Goal: Task Accomplishment & Management: Use online tool/utility

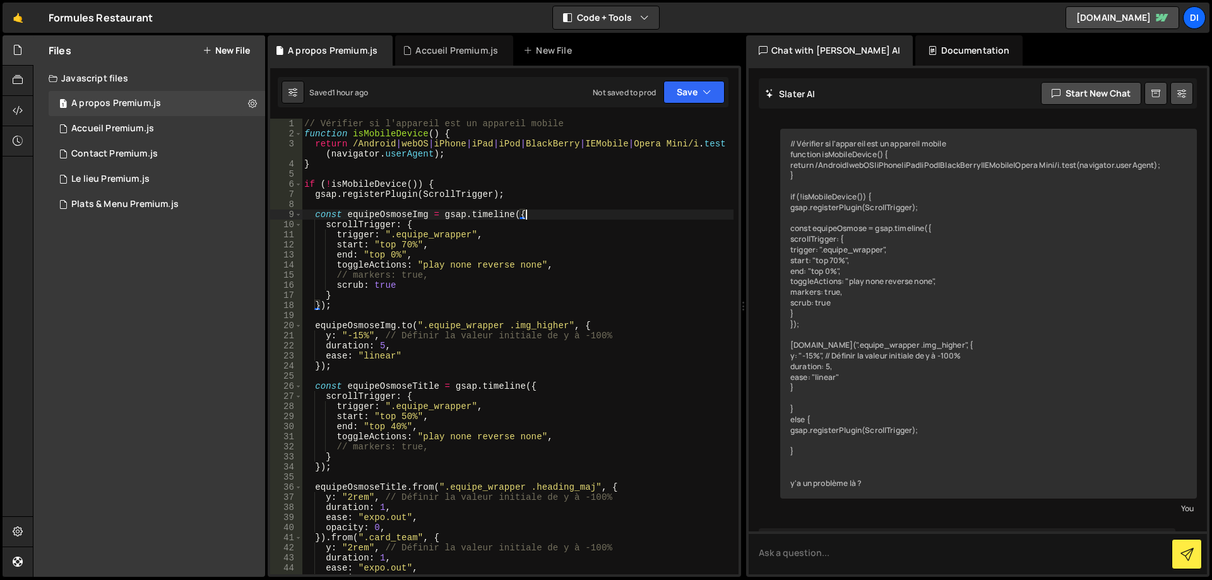
scroll to position [373, 0]
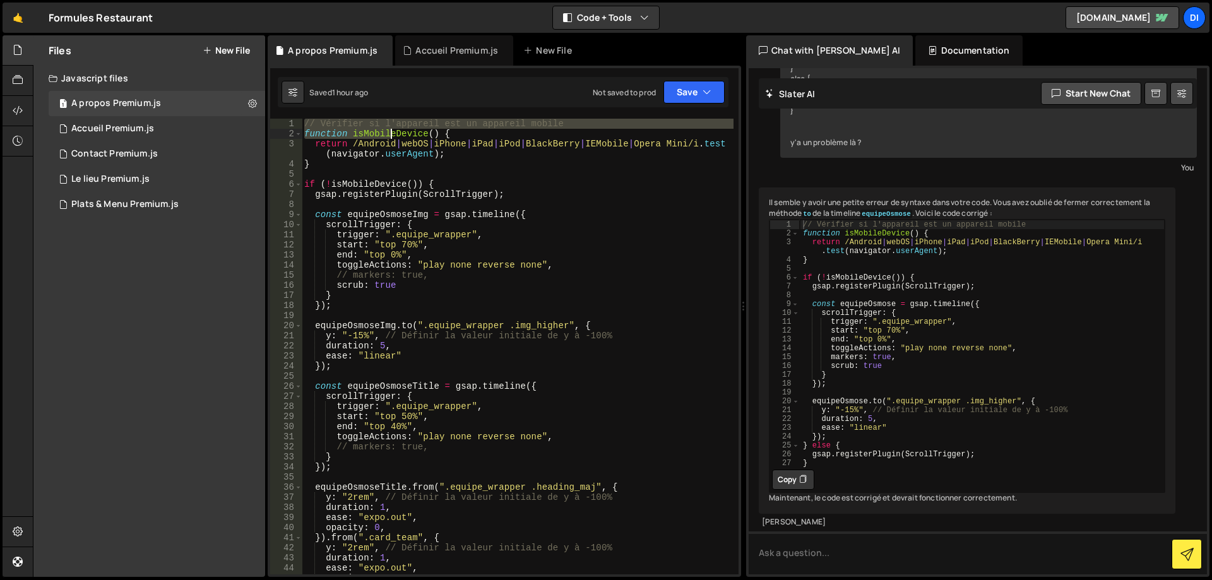
drag, startPoint x: 302, startPoint y: 124, endPoint x: 393, endPoint y: 138, distance: 91.9
click at [393, 138] on div "// Vérifier si l'appareil est un appareil mobile function isMobileDevice ( ) { …" at bounding box center [518, 357] width 432 height 476
type textarea "// Vérifier si l'appareil est un appareil mobile function isMobileDevice() {"
click at [145, 195] on div "1 Plats & Menu Premium.js 0" at bounding box center [157, 204] width 216 height 25
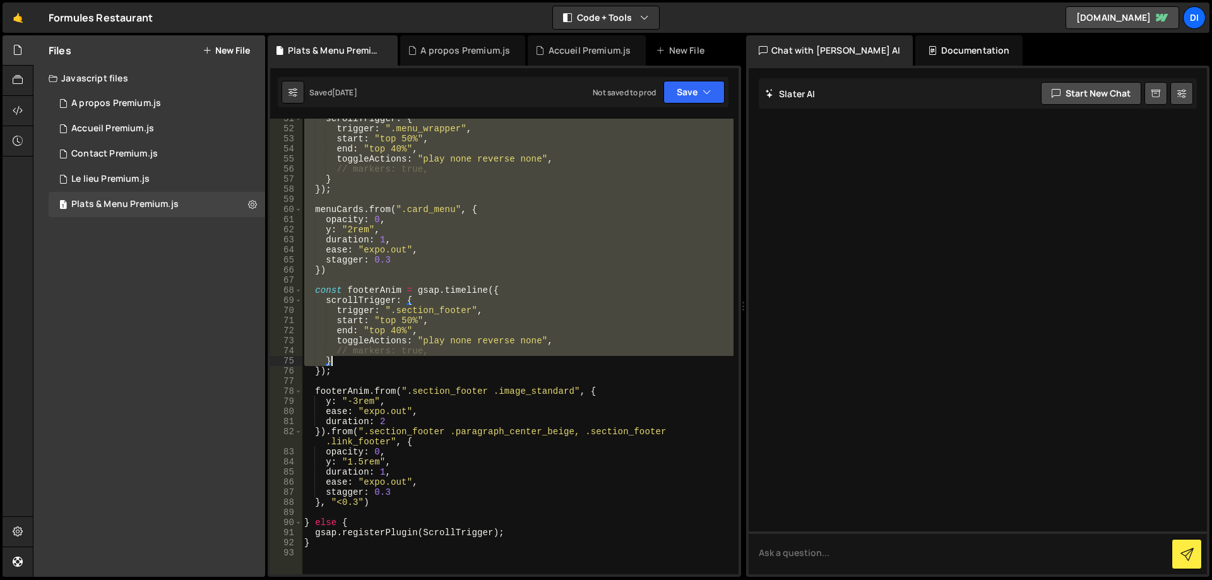
scroll to position [737, 0]
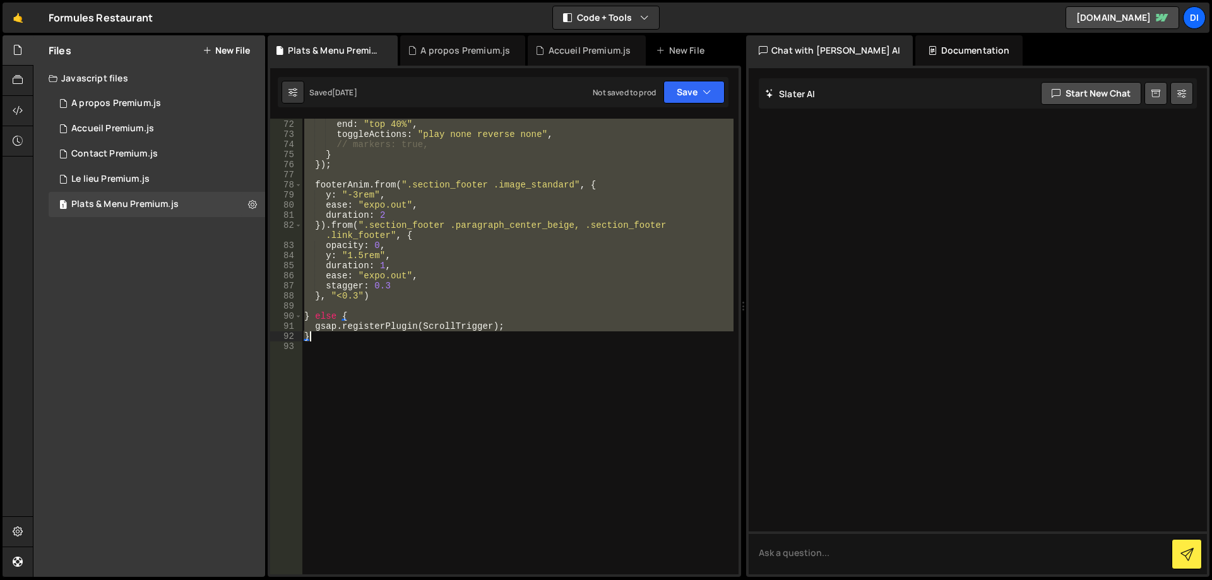
drag, startPoint x: 304, startPoint y: 122, endPoint x: 607, endPoint y: 338, distance: 372.0
click at [607, 338] on div "start : "top 50%" , end : "top 40%" , toggleActions : "play none reverse none" …" at bounding box center [518, 347] width 432 height 476
type textarea "gsap.registerPlugin(ScrollTrigger); }"
click at [155, 206] on div "Plats & Menu Premium.js" at bounding box center [124, 204] width 107 height 11
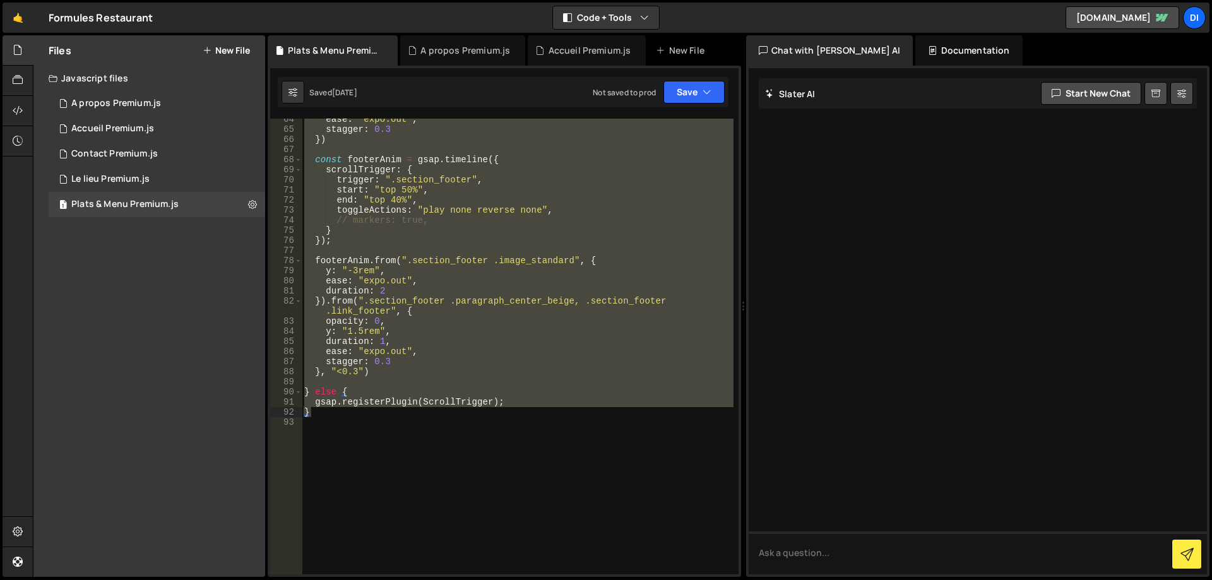
scroll to position [623, 0]
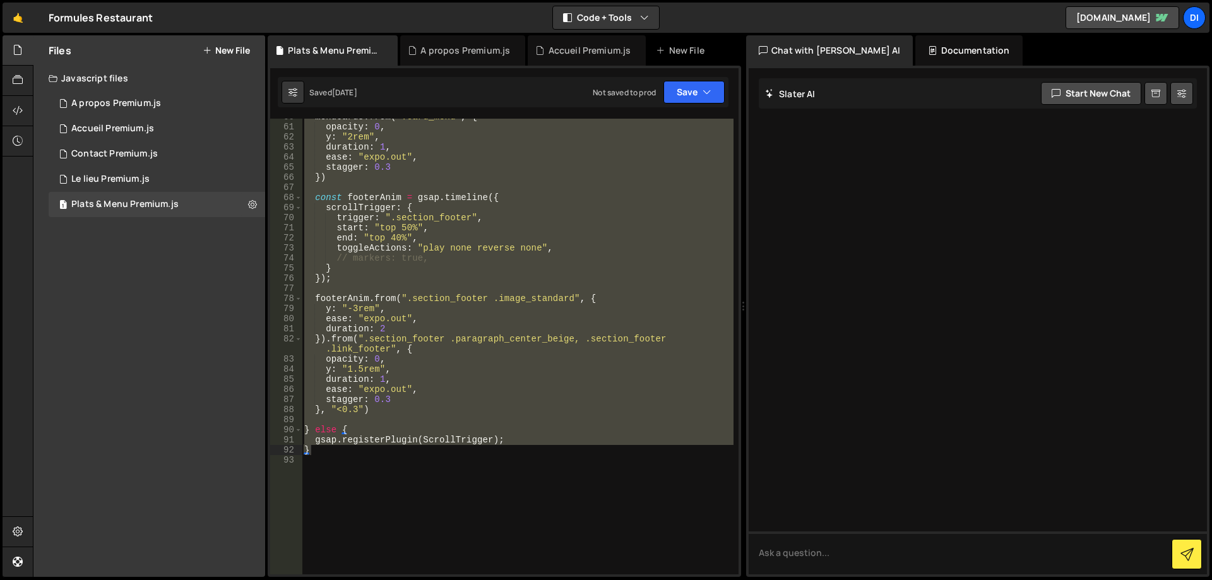
click at [336, 455] on div "menuCards . from ( ".card_menu" , { opacity : 0 , y : "2rem" , duration : 1 , e…" at bounding box center [518, 350] width 432 height 476
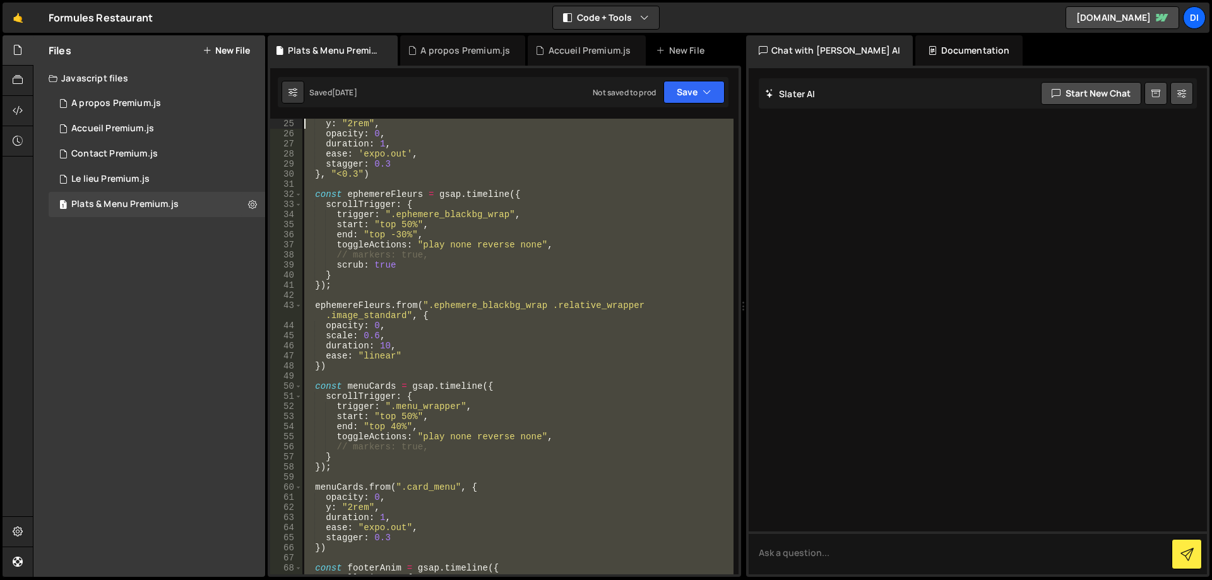
scroll to position [0, 0]
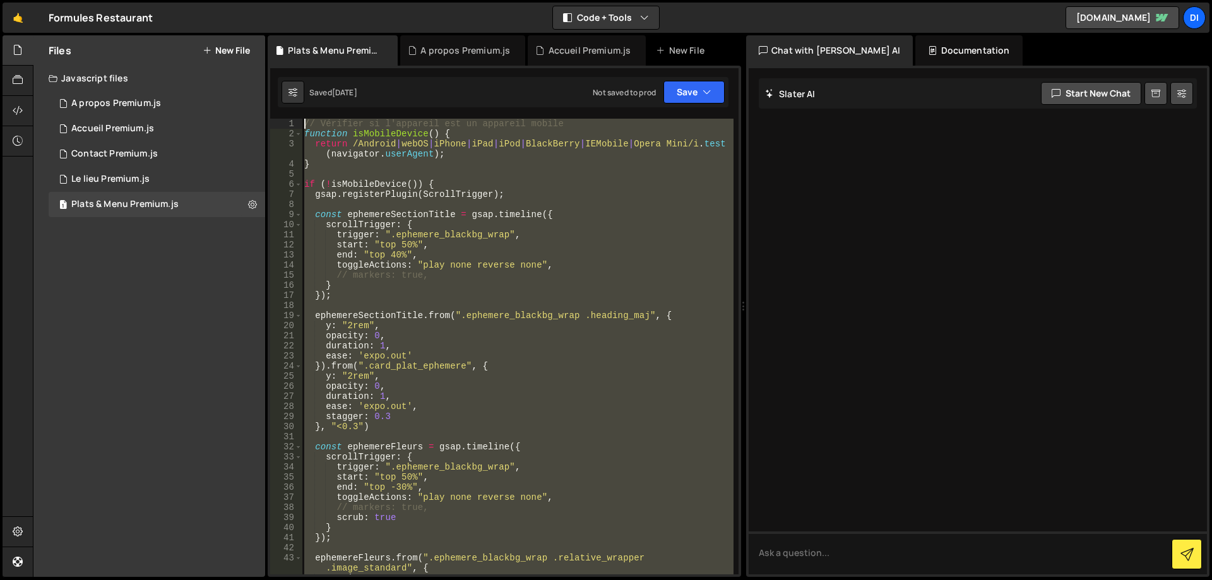
drag, startPoint x: 339, startPoint y: 458, endPoint x: 259, endPoint y: -35, distance: 499.3
click at [259, 0] on html "Projects [GEOGRAPHIC_DATA] Blog di Projects Your Teams Account Upgrade Logout" at bounding box center [606, 290] width 1212 height 580
type textarea "// Vérifier si l'appareil est un appareil mobile function isMobileDevice() {"
click at [153, 175] on div "1 Le lieu Premium.js 0" at bounding box center [157, 179] width 216 height 25
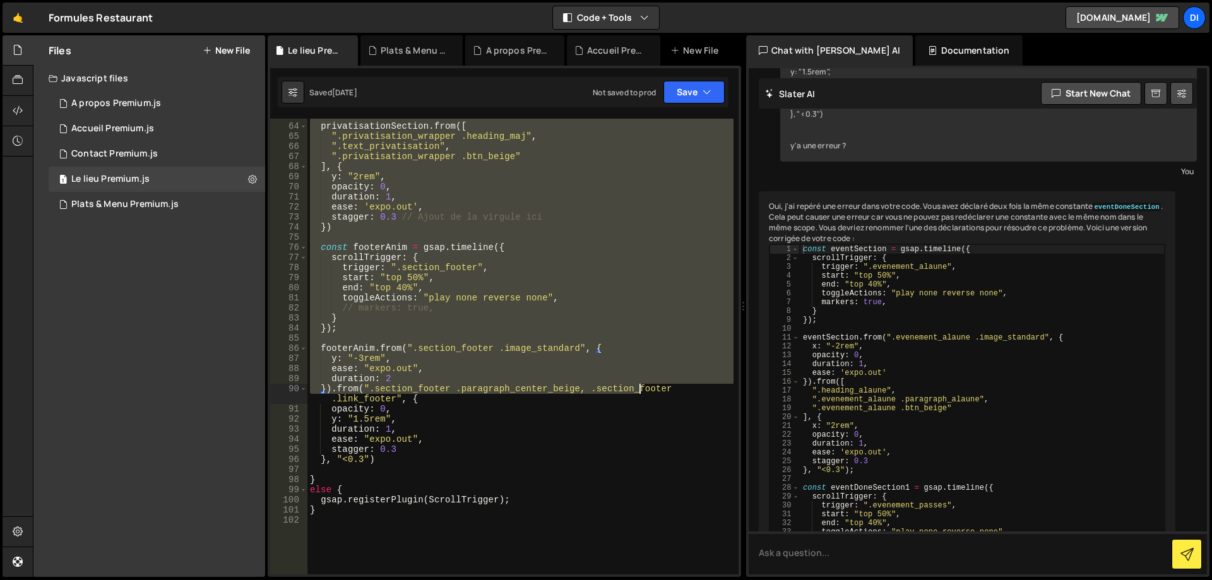
scroll to position [757, 0]
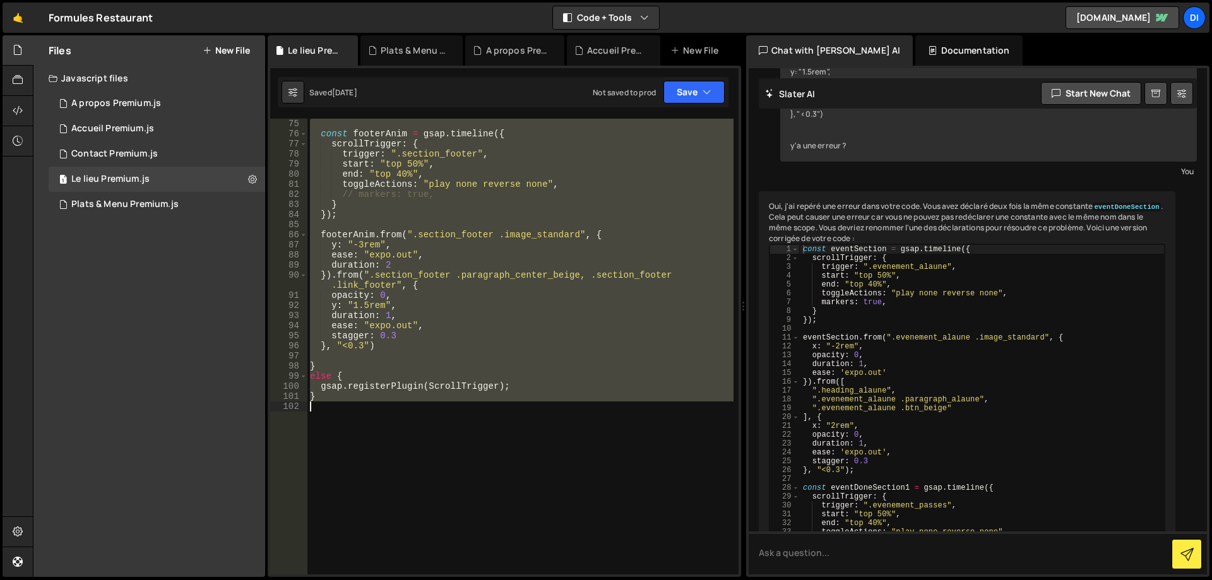
drag, startPoint x: 307, startPoint y: 125, endPoint x: 641, endPoint y: 449, distance: 465.5
click at [641, 449] on div "const footerAnim = gsap . timeline ({ scrollTrigger : { trigger : ".section_foo…" at bounding box center [520, 357] width 426 height 476
type textarea "}"
click at [127, 150] on div "Contact Premium.js" at bounding box center [114, 153] width 86 height 11
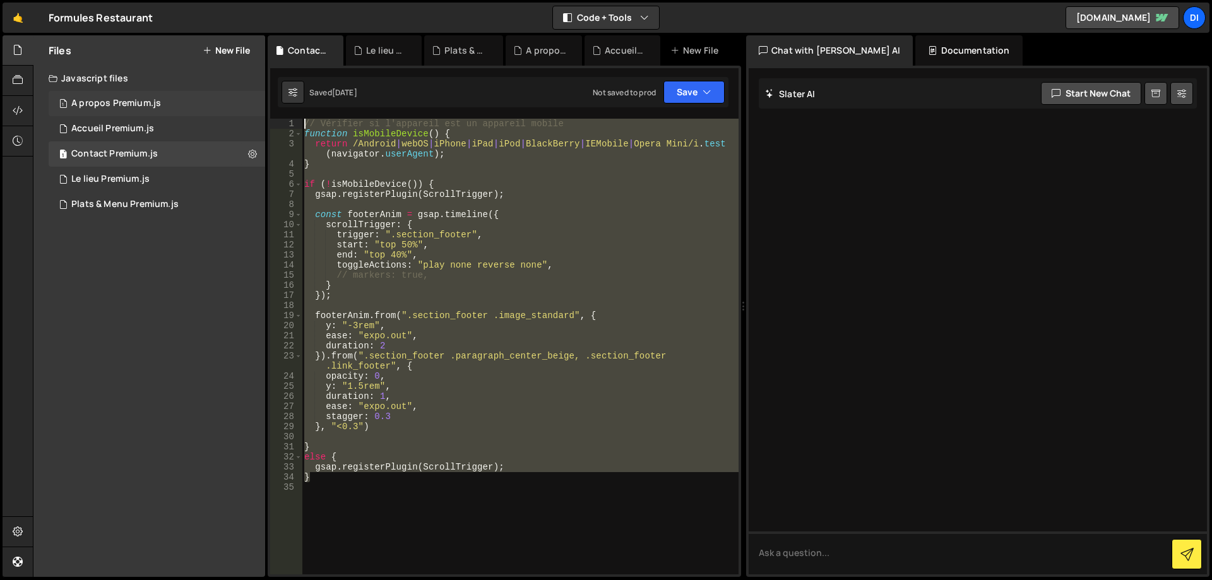
drag, startPoint x: 341, startPoint y: 479, endPoint x: 250, endPoint y: 115, distance: 374.9
click at [250, 115] on div "Files New File Javascript files 1 A propos Premium.js 0 1 Accueil Premium.js 0 …" at bounding box center [622, 306] width 1179 height 542
type textarea "// Vérifier si l'appareil est un appareil mobile function isMobileDevice() {"
